Goal: Information Seeking & Learning: Learn about a topic

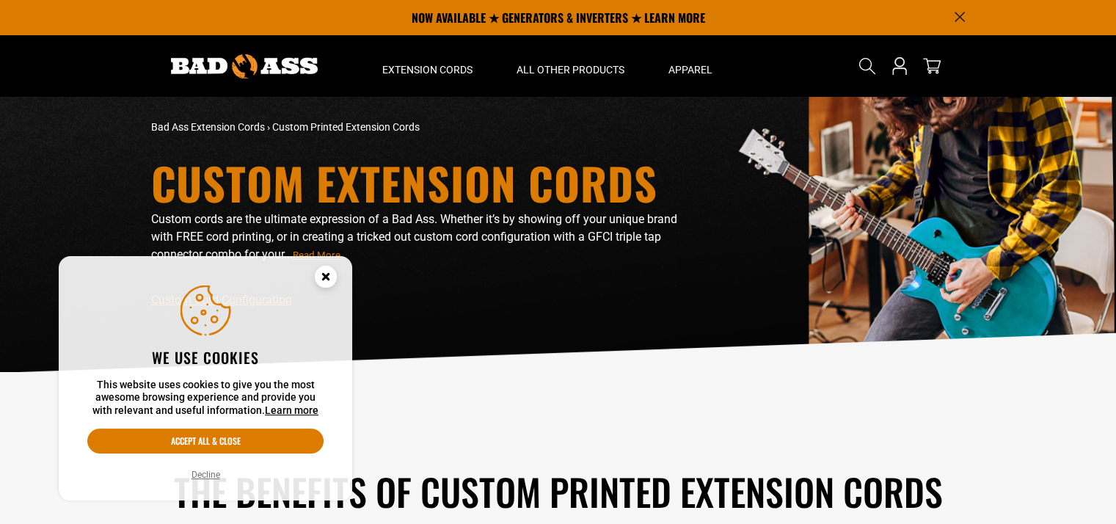
click at [599, 412] on div "The Benefits of Custom Printed Extension Cords It’s free so why not? There are …" at bounding box center [558, 520] width 836 height 252
click at [323, 269] on circle "Cookie Consent" at bounding box center [326, 277] width 22 height 22
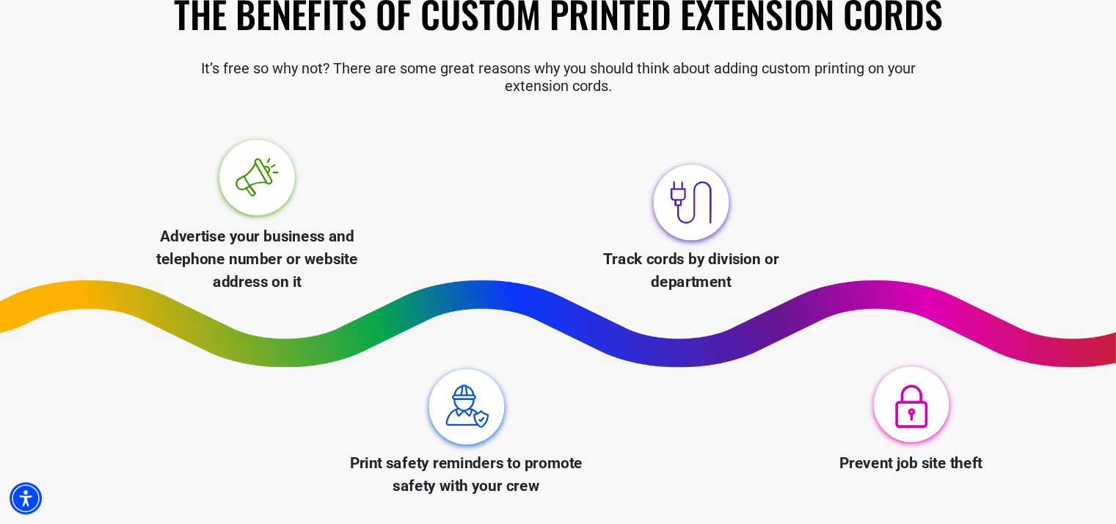
scroll to position [514, 0]
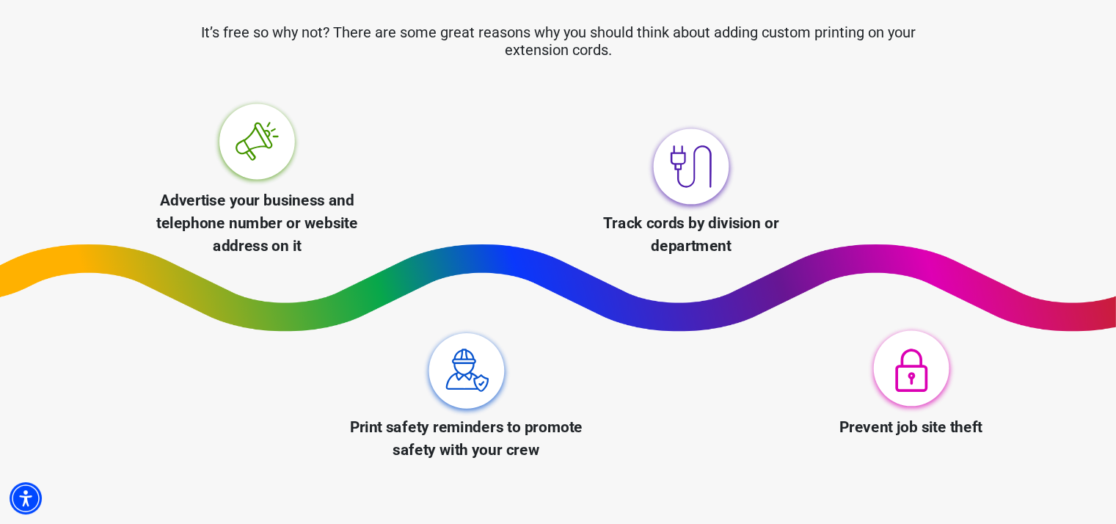
click at [238, 167] on img at bounding box center [256, 143] width 91 height 91
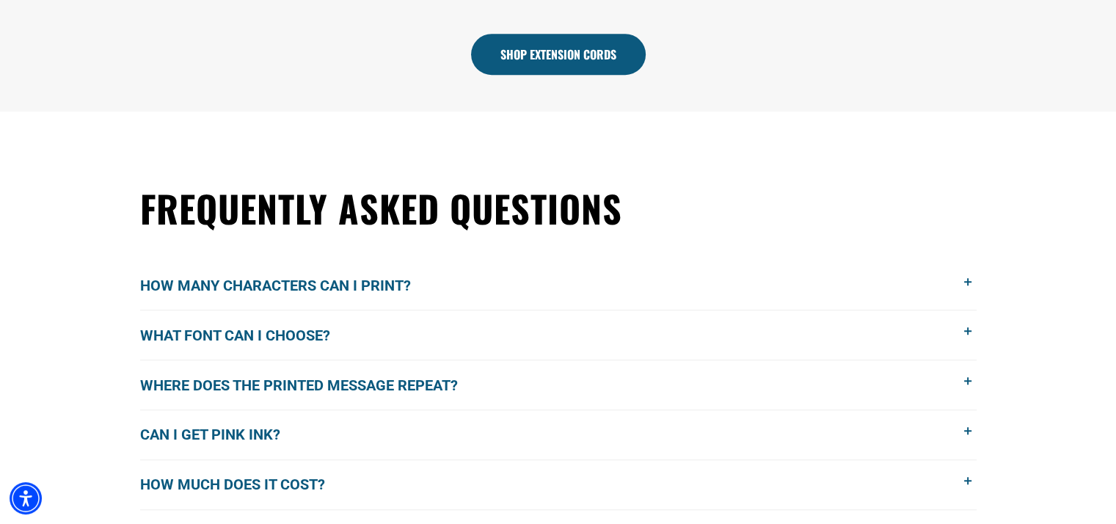
scroll to position [1101, 0]
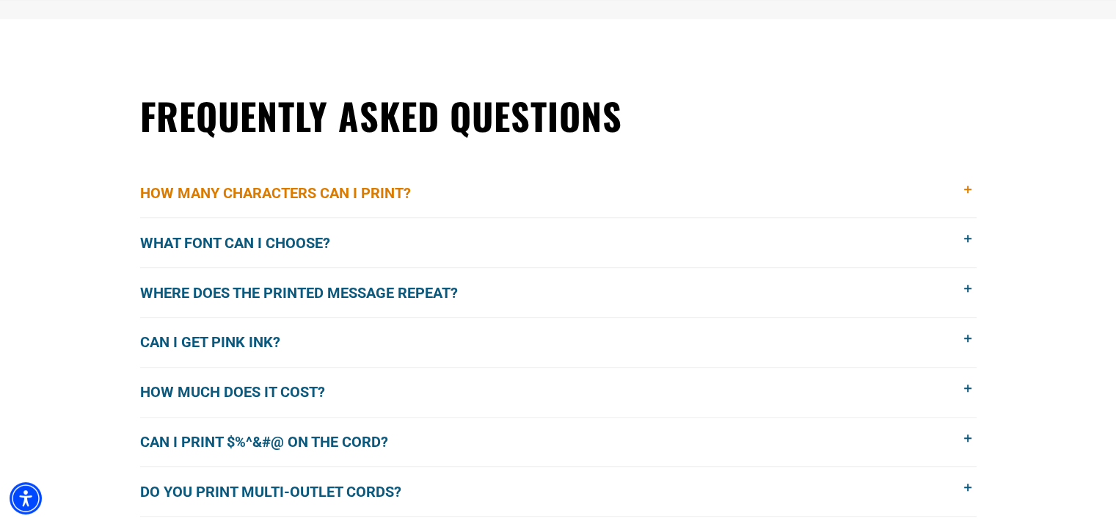
click at [255, 196] on span "How many characters can I print?" at bounding box center [286, 193] width 293 height 22
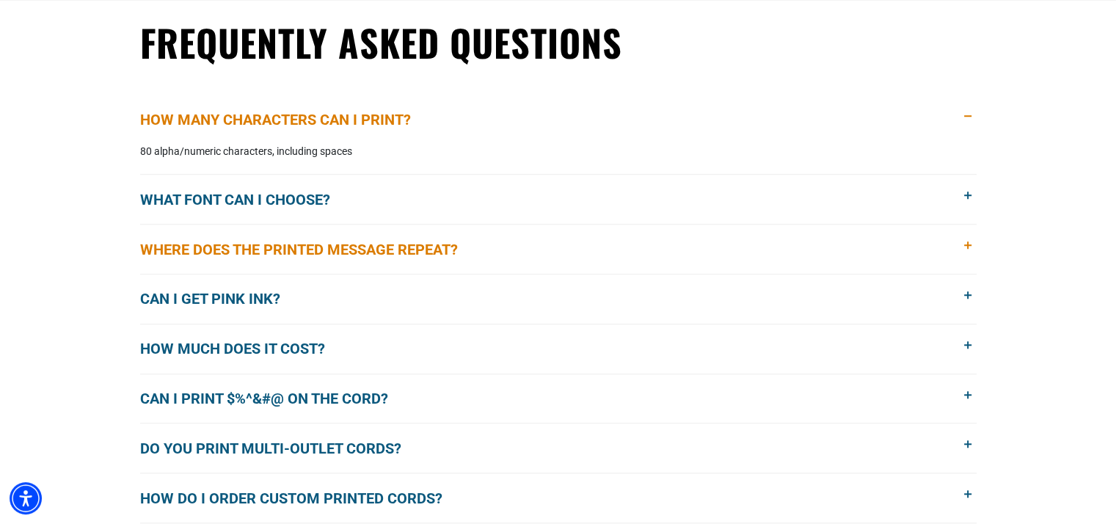
scroll to position [1247, 0]
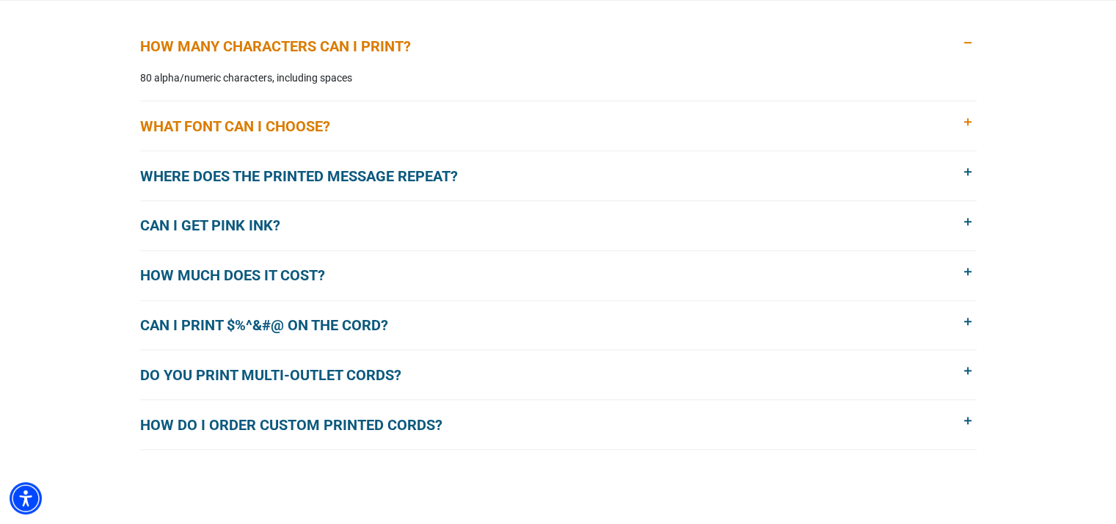
click at [223, 132] on span "What font can I choose?" at bounding box center [246, 126] width 212 height 22
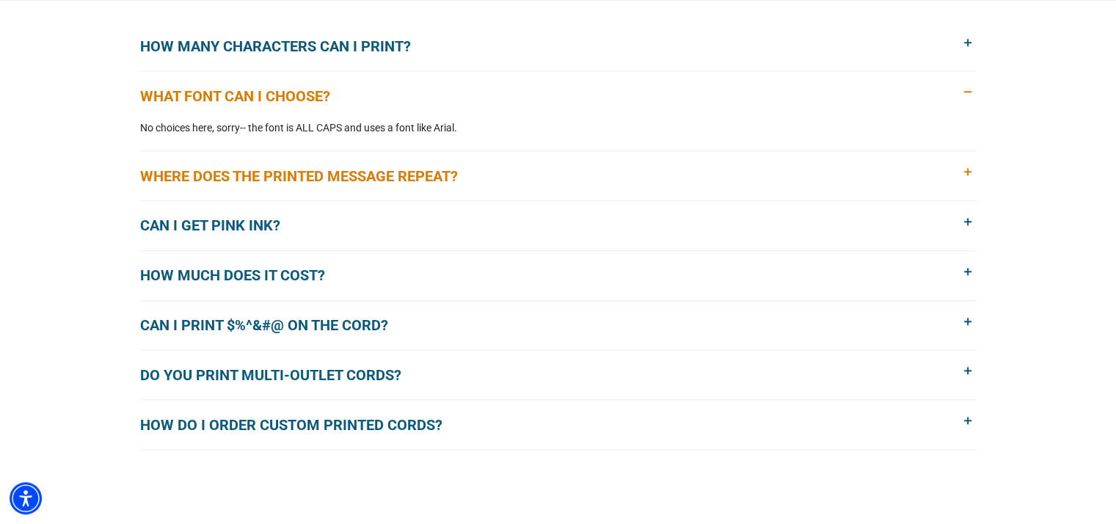
click at [211, 177] on span "Where does the printed message repeat?" at bounding box center [310, 176] width 340 height 22
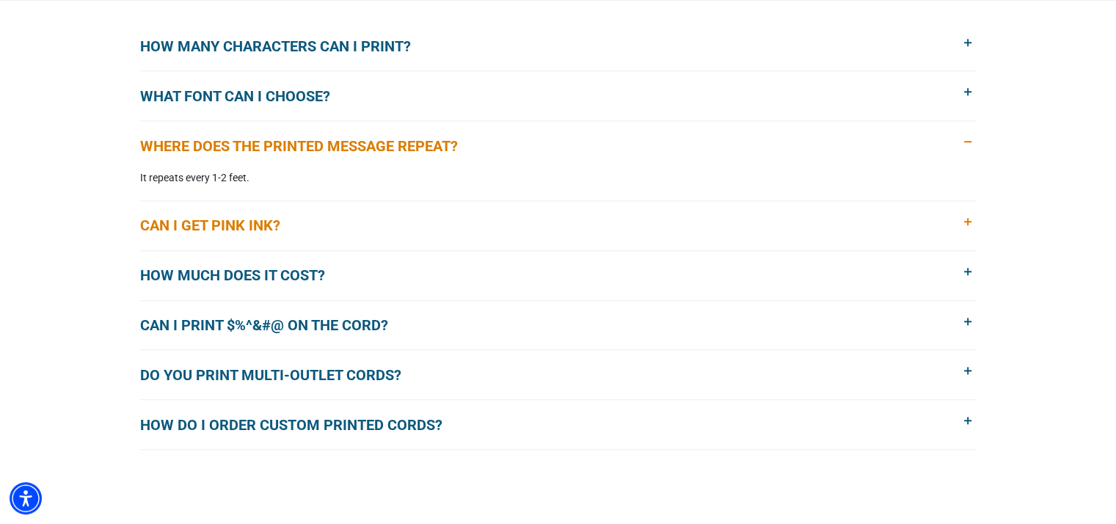
click at [203, 226] on span "Can I get pink ink?" at bounding box center [221, 225] width 162 height 22
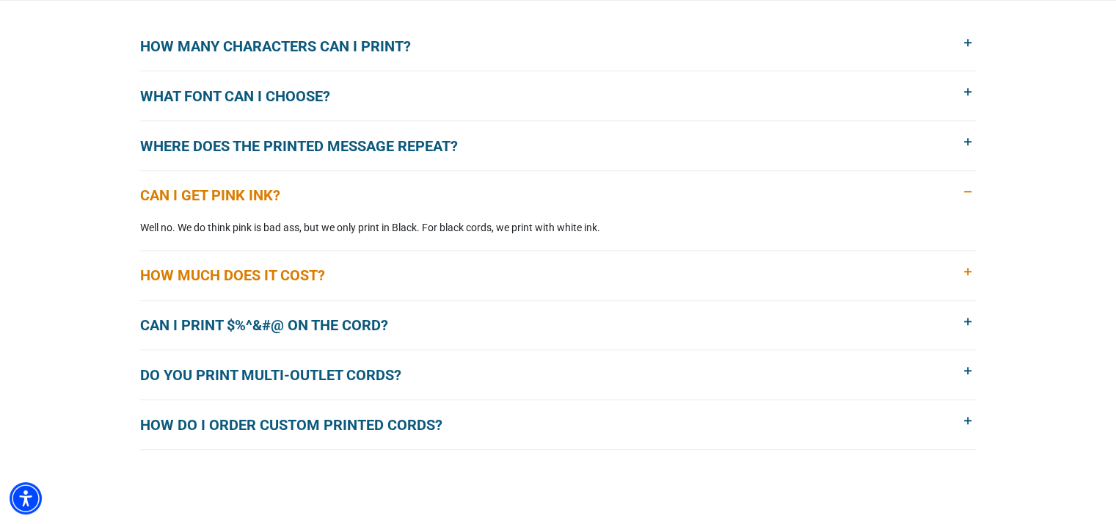
click at [247, 277] on span "How much does it cost?" at bounding box center [243, 275] width 207 height 22
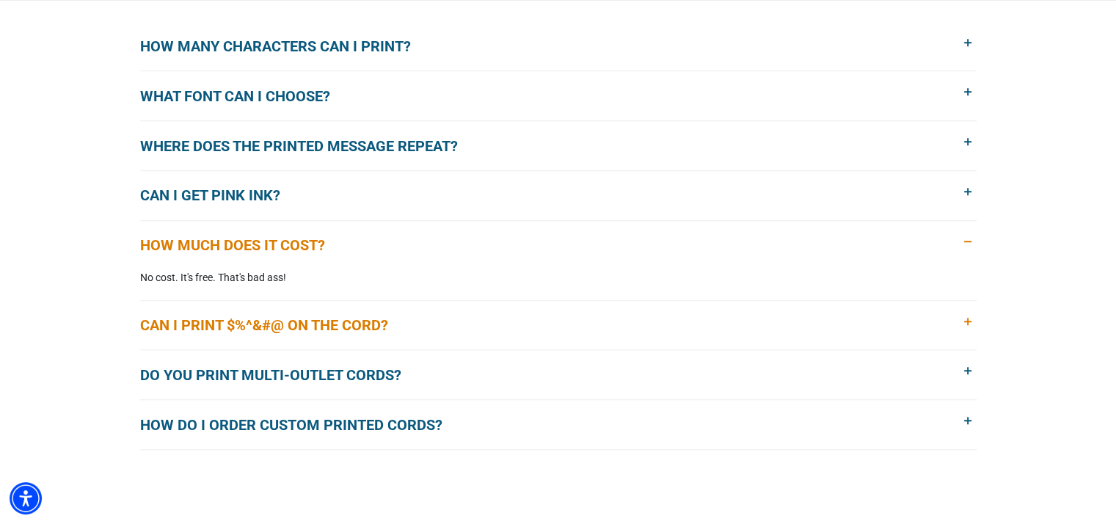
click at [208, 321] on span "Can I print $%^&#@ on the cord?" at bounding box center [275, 325] width 270 height 22
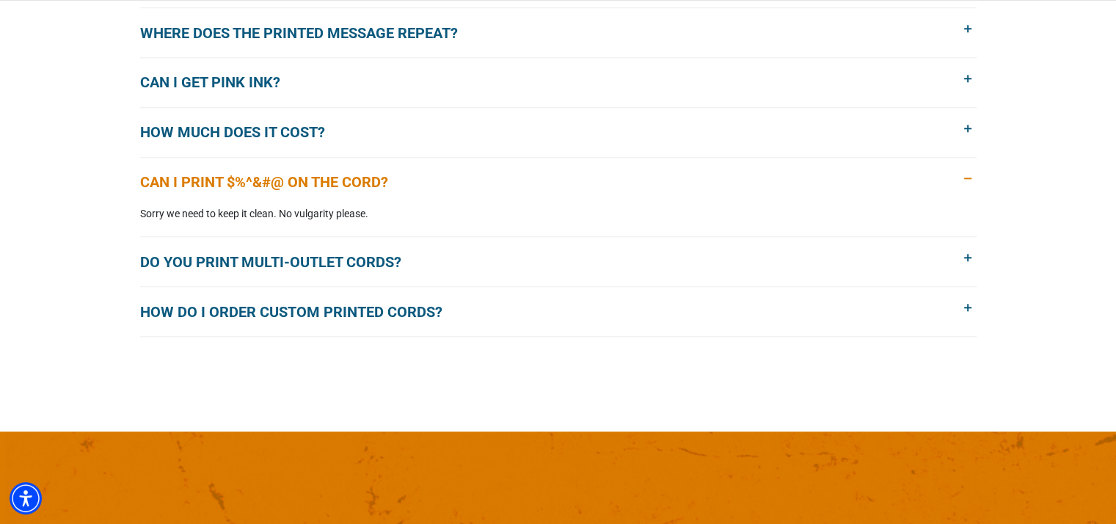
scroll to position [1394, 0]
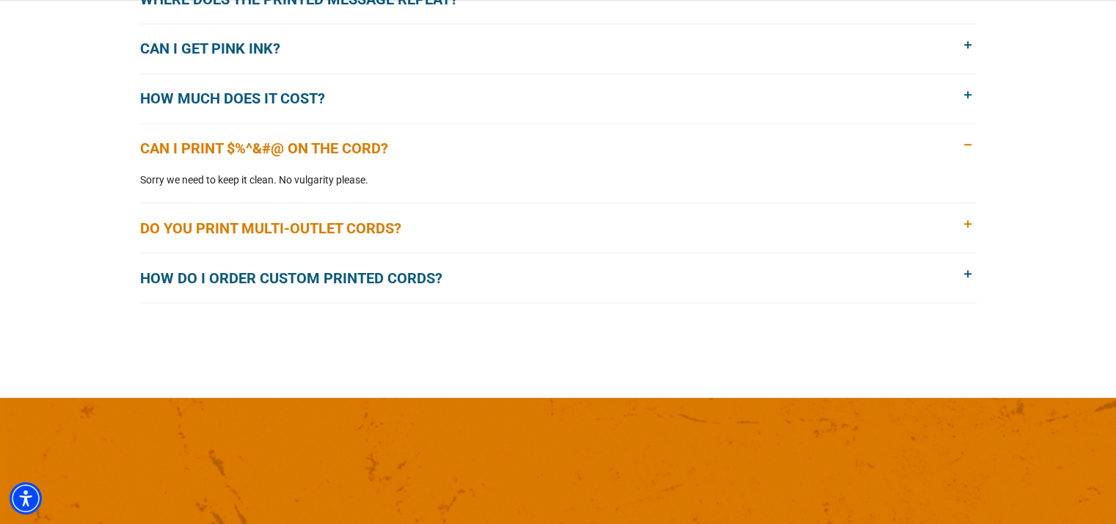
click at [182, 230] on span "Do you print multi-outlet cords?" at bounding box center [281, 228] width 283 height 22
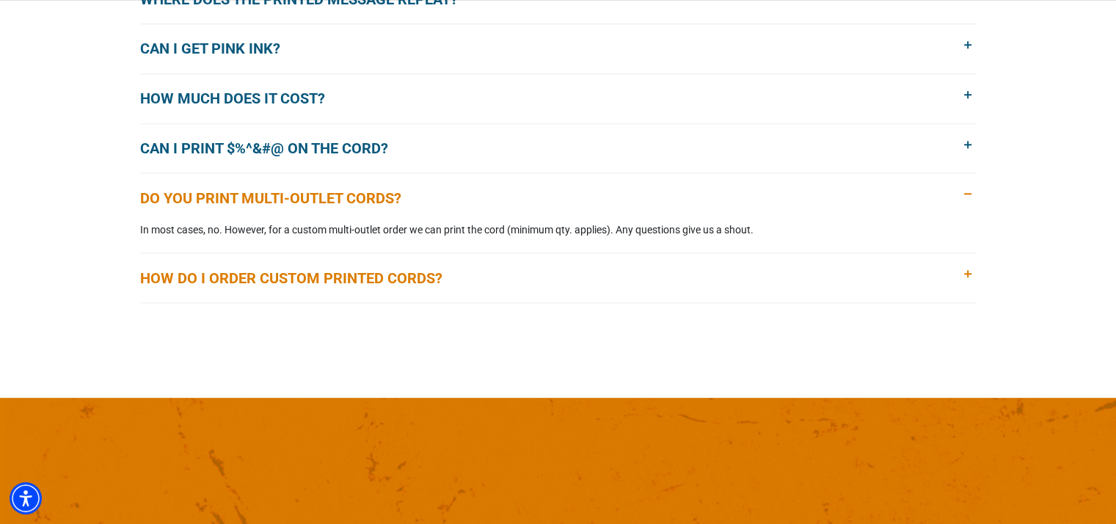
click at [258, 274] on span "How do I order custom printed cords?" at bounding box center [302, 278] width 324 height 22
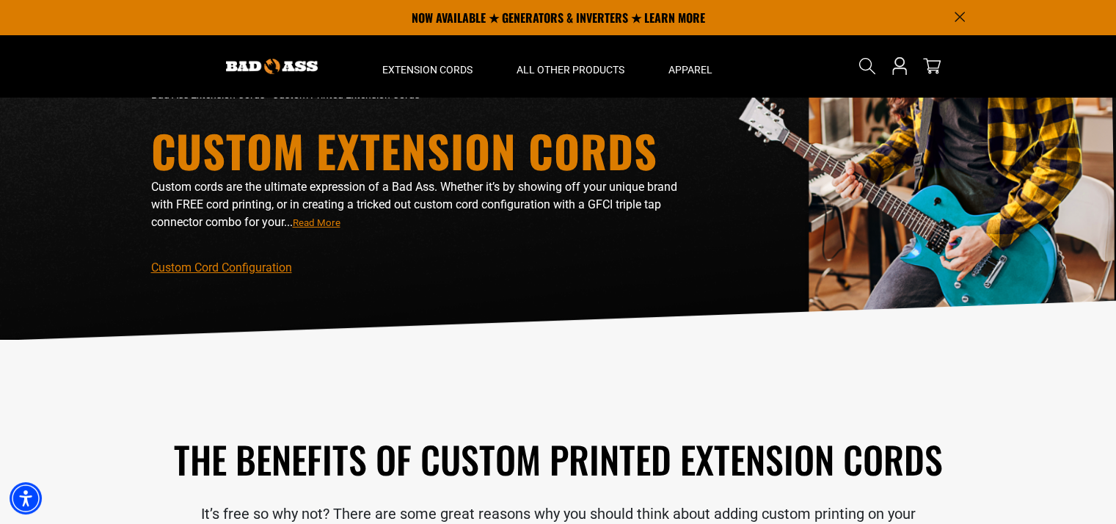
scroll to position [0, 0]
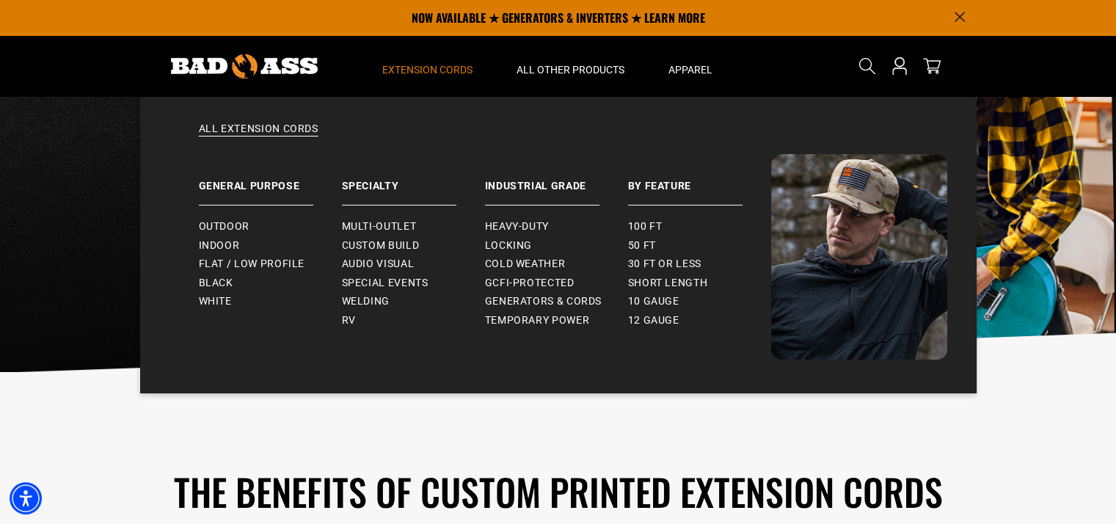
click at [398, 74] on span "Extension Cords" at bounding box center [427, 69] width 90 height 13
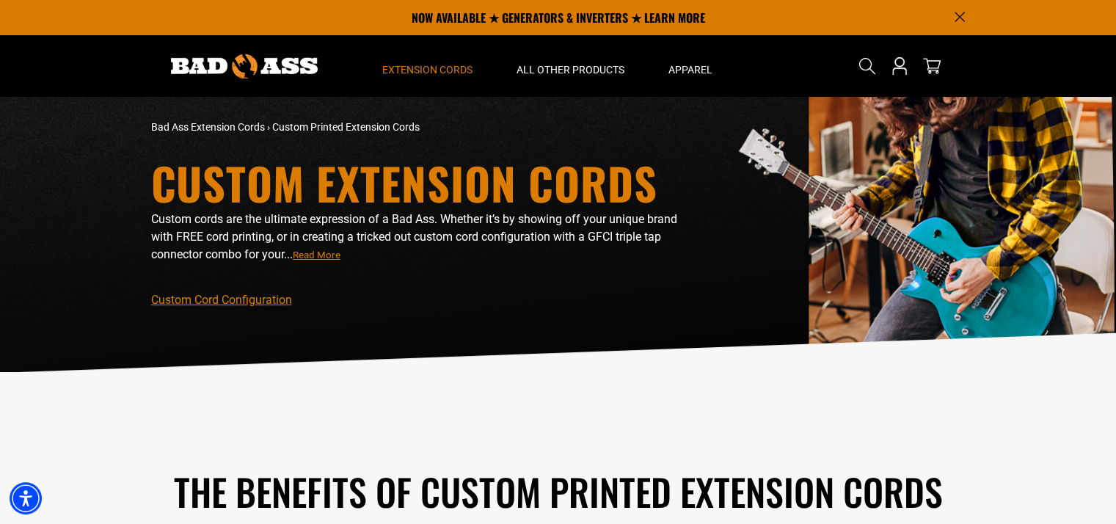
click at [418, 71] on span "Extension Cords" at bounding box center [427, 69] width 90 height 13
click at [509, 417] on div "The Benefits of Custom Printed Extension Cords It’s free so why not? There are …" at bounding box center [558, 520] width 836 height 252
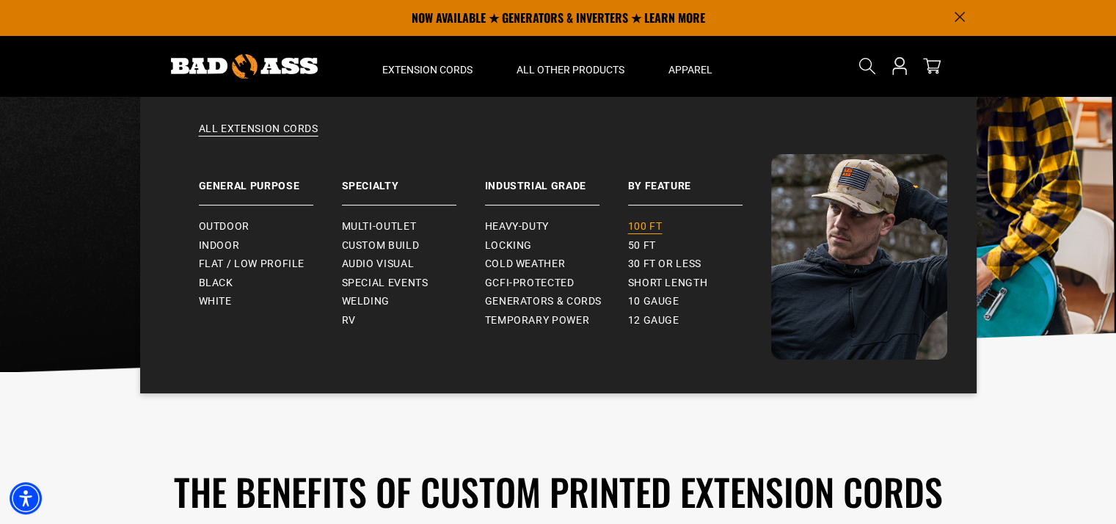
click at [643, 227] on span "100 ft" at bounding box center [645, 226] width 34 height 13
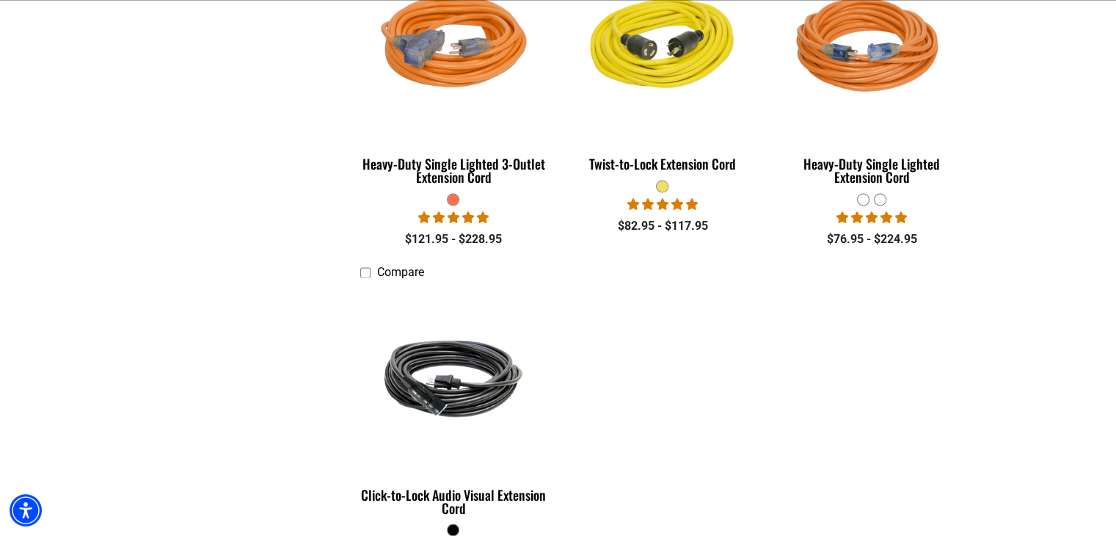
scroll to position [2201, 0]
